Goal: Information Seeking & Learning: Learn about a topic

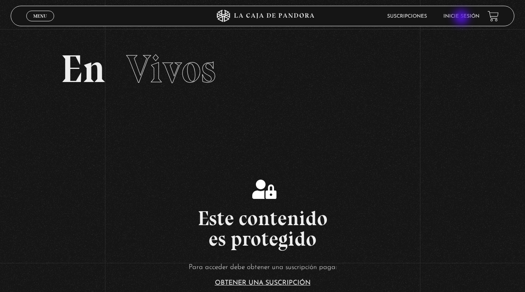
click at [462, 18] on link "Inicie sesión" at bounding box center [462, 16] width 36 height 5
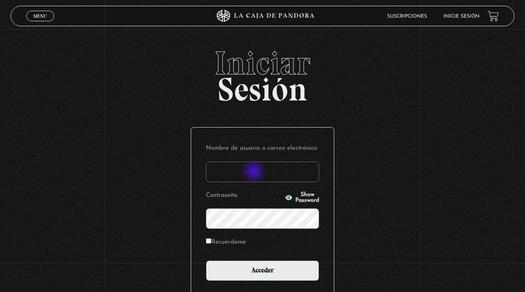
click at [255, 172] on input "Nombre de usuario o correo electrónico" at bounding box center [262, 172] width 113 height 21
type input "h"
type input "omarnr171193"
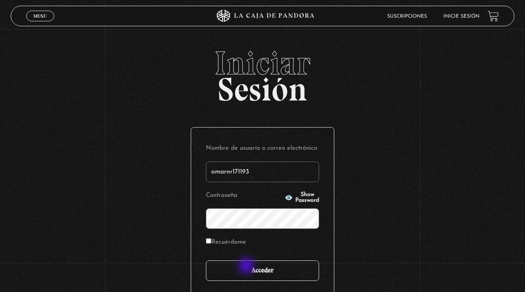
click at [247, 267] on input "Acceder" at bounding box center [262, 271] width 113 height 21
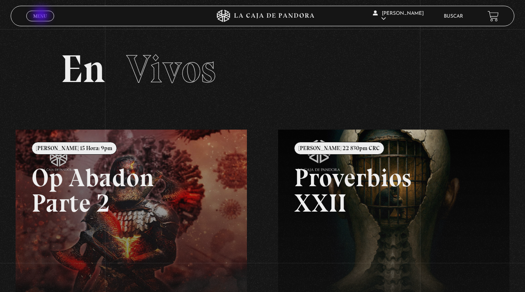
click at [42, 16] on span "Menu" at bounding box center [40, 16] width 14 height 5
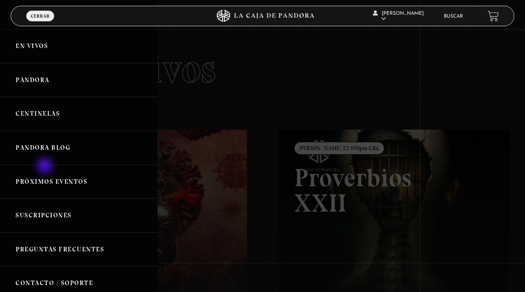
scroll to position [1, 0]
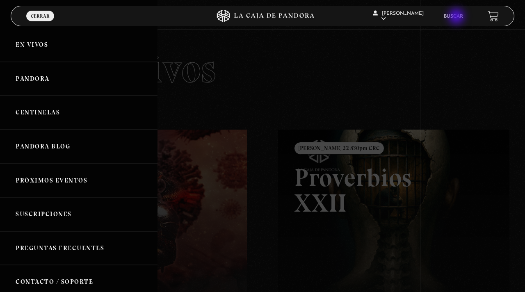
click at [457, 16] on link "Buscar" at bounding box center [453, 16] width 19 height 5
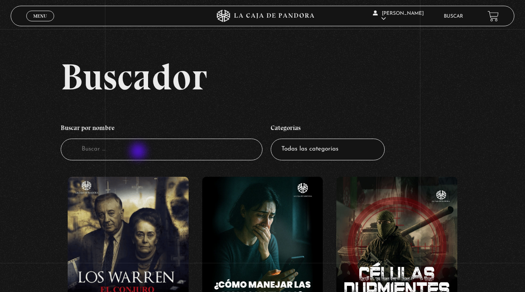
click at [139, 152] on input "Buscador" at bounding box center [162, 150] width 202 height 22
type input "tarot"
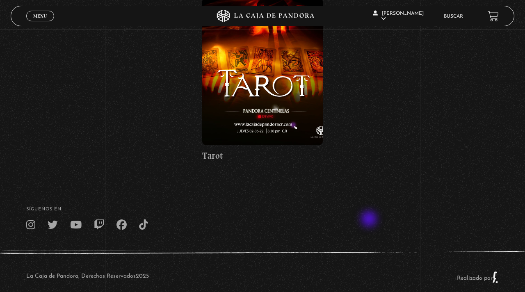
scroll to position [181, 0]
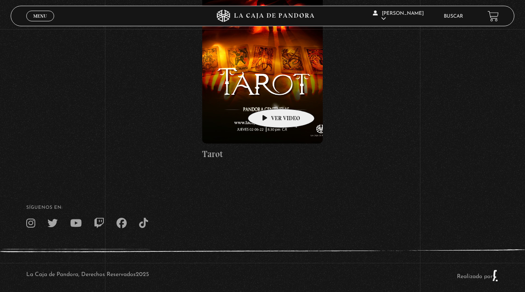
click at [268, 96] on figure at bounding box center [262, 70] width 121 height 148
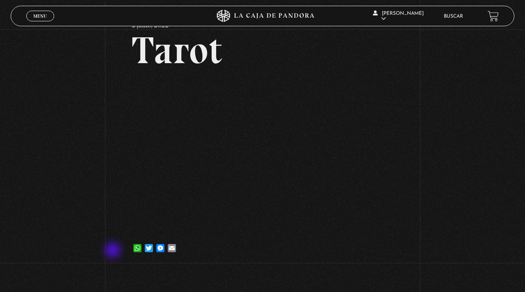
scroll to position [45, 0]
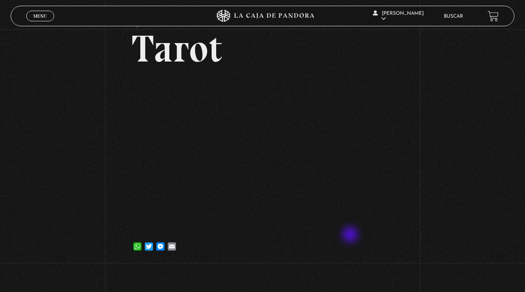
click at [351, 236] on div "WhatsApp Twitter Messenger Email" at bounding box center [263, 242] width 262 height 16
click at [43, 19] on link "Menu Cerrar" at bounding box center [40, 16] width 28 height 11
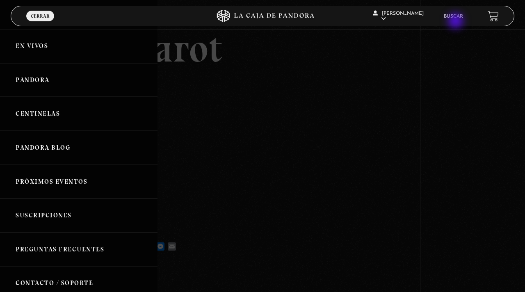
click at [457, 22] on li "Buscar" at bounding box center [453, 16] width 19 height 13
click at [457, 17] on link "Buscar" at bounding box center [453, 16] width 19 height 5
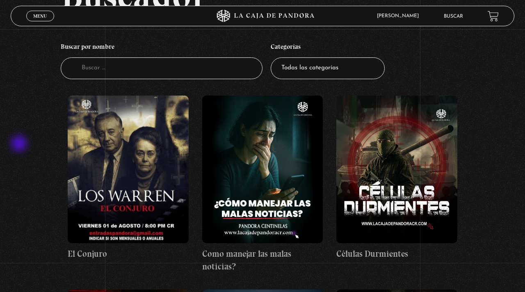
scroll to position [80, 0]
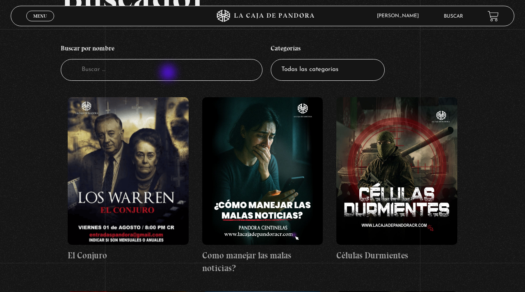
click at [169, 73] on input "Buscador" at bounding box center [162, 70] width 202 height 22
type input "muro"
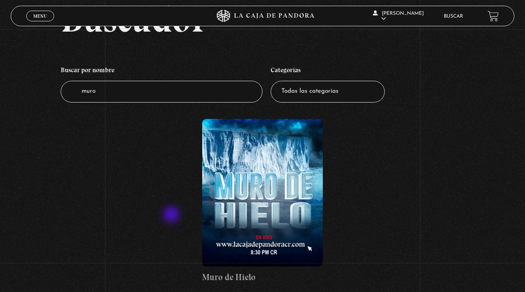
scroll to position [90, 0]
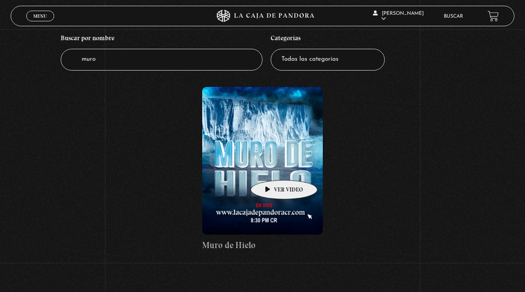
click at [271, 168] on figure at bounding box center [262, 161] width 121 height 148
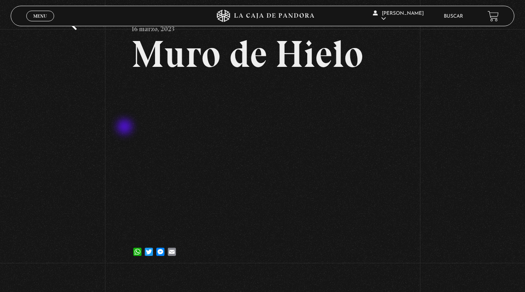
scroll to position [39, 0]
